Goal: Contribute content

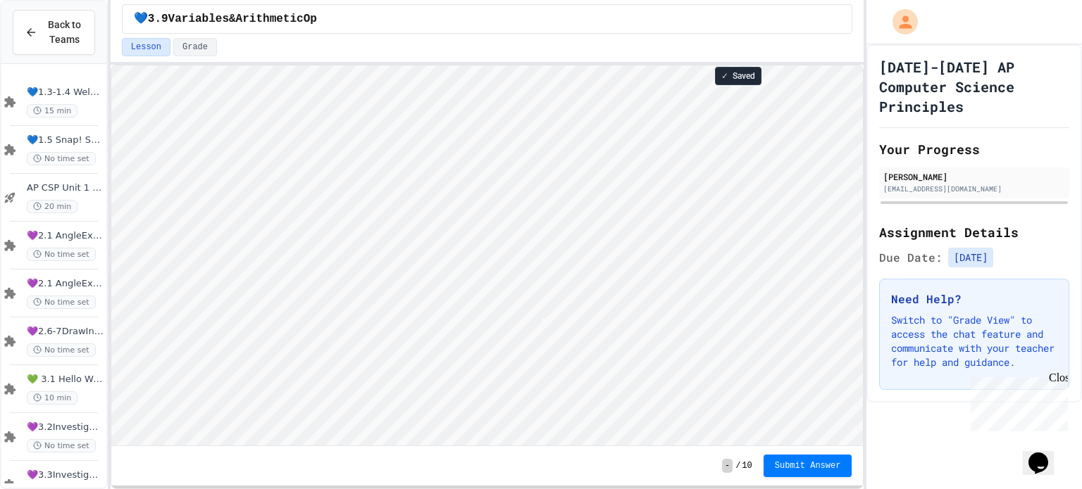
scroll to position [1, 3]
type textarea "*"
type textarea "**"
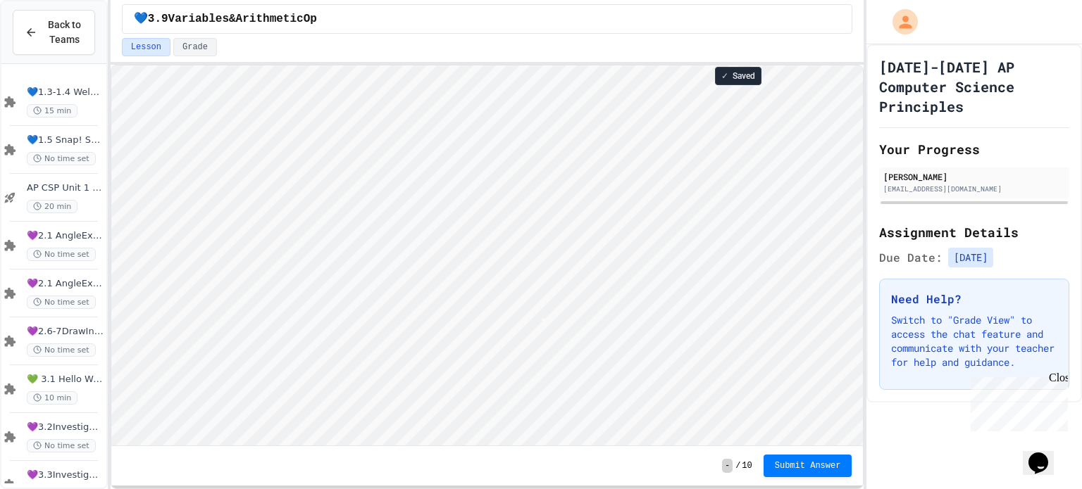
type textarea "*"
